Goal: Navigation & Orientation: Find specific page/section

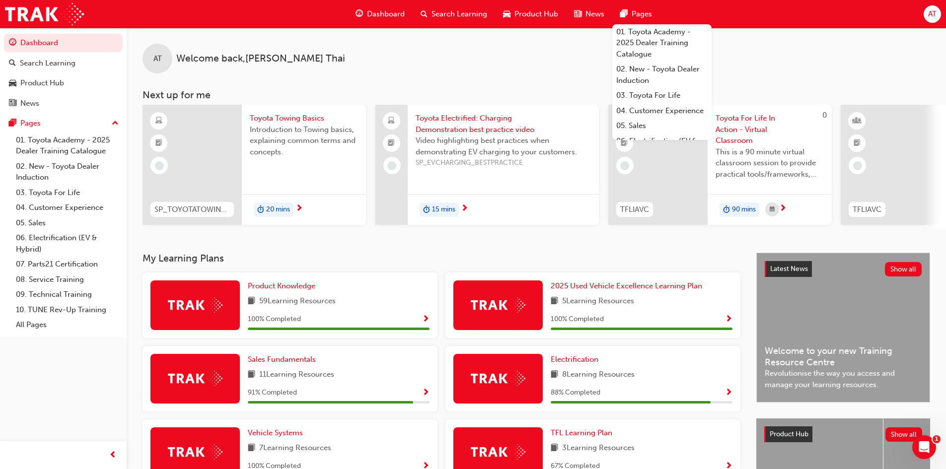
click at [386, 10] on span "Dashboard" at bounding box center [386, 13] width 38 height 11
click at [386, 15] on span "Dashboard" at bounding box center [386, 13] width 38 height 11
click at [37, 18] on img at bounding box center [44, 14] width 79 height 22
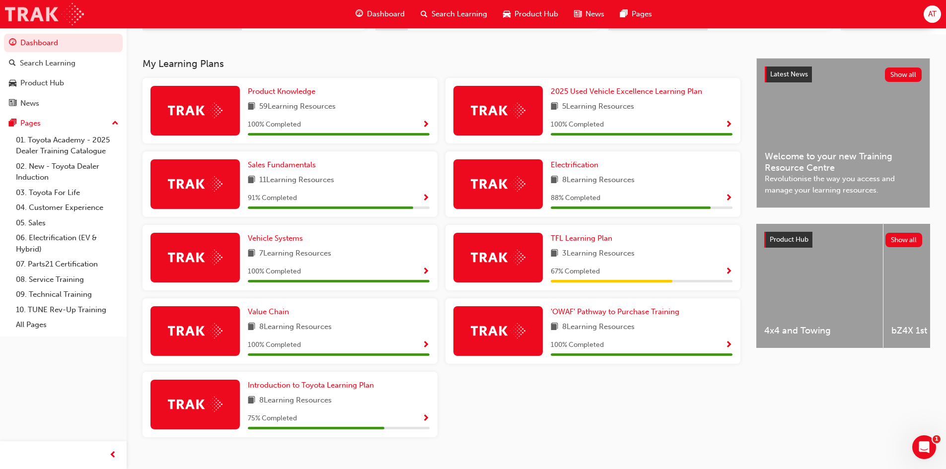
scroll to position [216, 0]
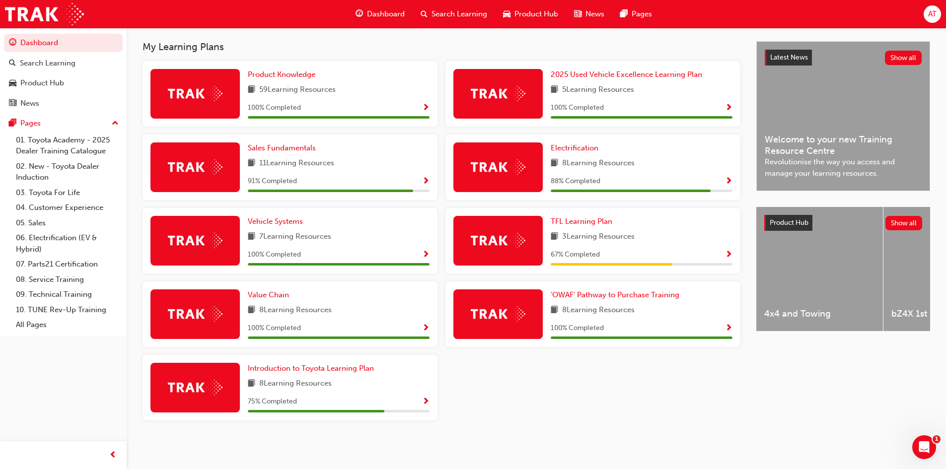
click at [921, 392] on div "Latest News Show all Welcome to your new Training Resource Centre Revolutionise…" at bounding box center [843, 242] width 174 height 403
click at [729, 254] on span "Show Progress" at bounding box center [728, 255] width 7 height 9
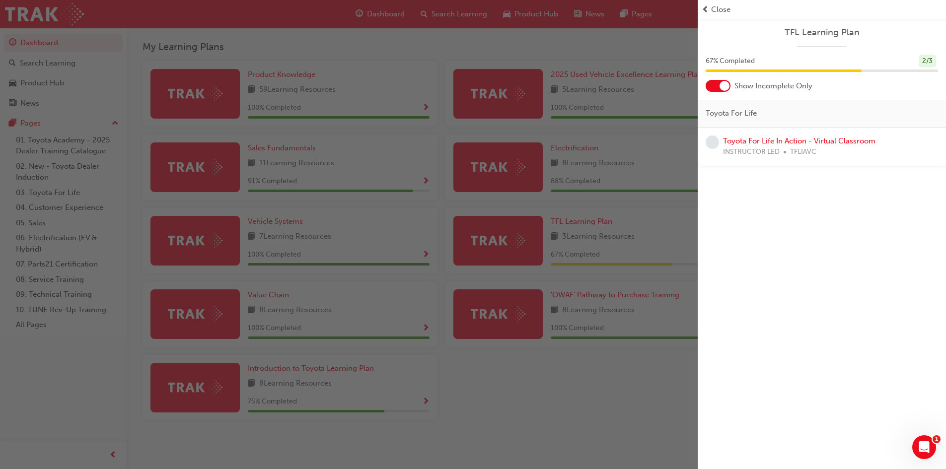
click at [710, 12] on div "Close" at bounding box center [822, 9] width 240 height 11
